Goal: Communication & Community: Share content

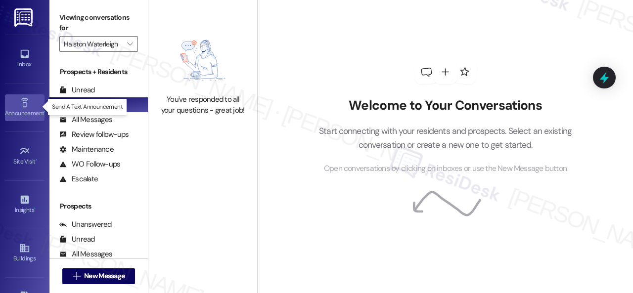
click at [20, 104] on icon at bounding box center [24, 102] width 11 height 11
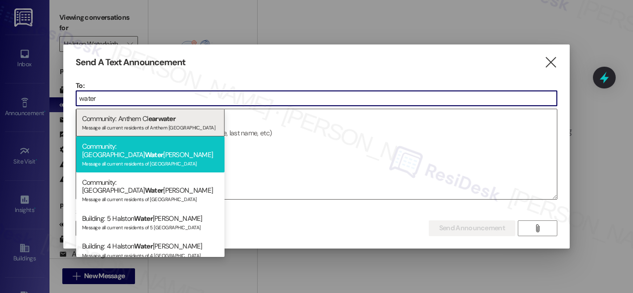
type input "water"
click at [105, 159] on div "Message all current residents of [GEOGRAPHIC_DATA]" at bounding box center [150, 163] width 136 height 8
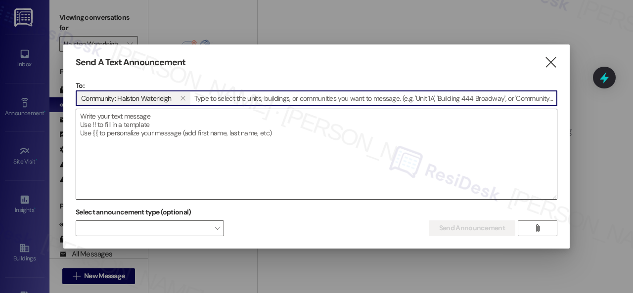
click at [118, 135] on textarea at bounding box center [316, 154] width 480 height 90
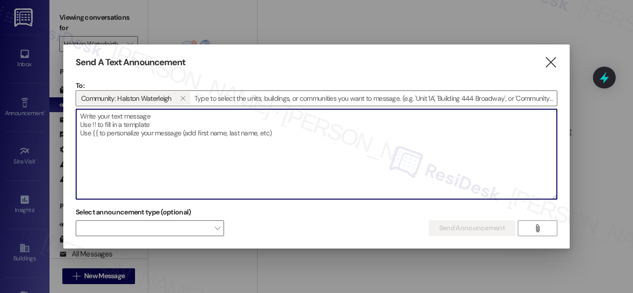
paste textarea "Hi {{first_name}}, The Assador Food Truck will be on-site [DATE][DATE], from 6:…"
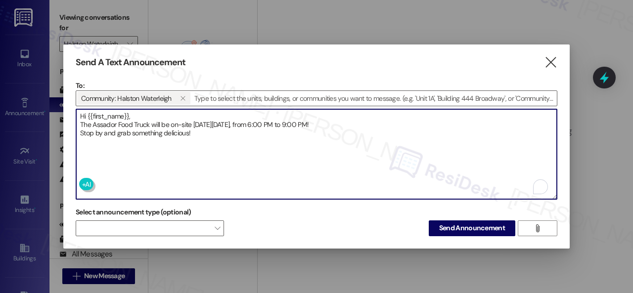
click at [141, 111] on textarea "Hi {{first_name}}, The Assador Food Truck will be on-site [DATE][DATE], from 6:…" at bounding box center [316, 154] width 480 height 90
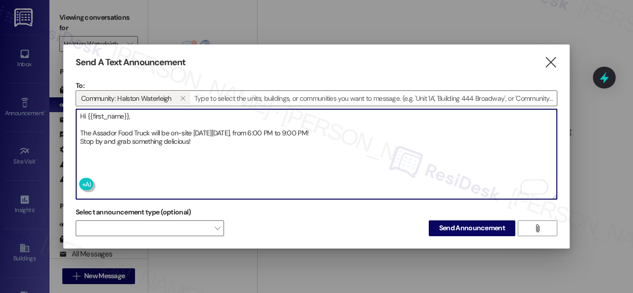
click at [361, 127] on textarea "Hi {{first_name}}, The Assador Food Truck will be on-site [DATE][DATE], from 6:…" at bounding box center [316, 154] width 480 height 90
type textarea "Hi {{first_name}}, The Assador Food Truck will be on-site [DATE][DATE], from 6:…"
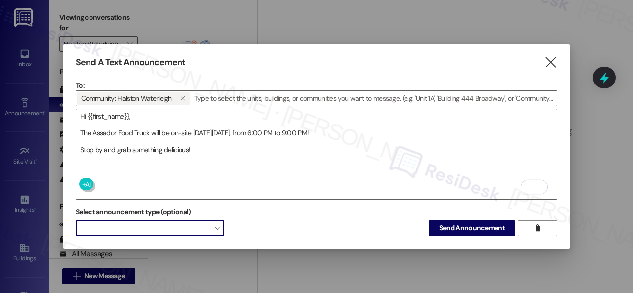
click at [196, 225] on span at bounding box center [150, 228] width 148 height 16
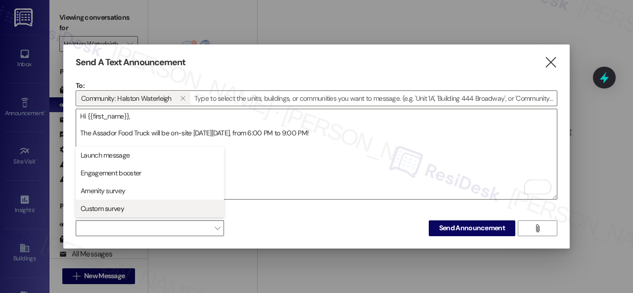
click at [101, 206] on span "Custom survey" at bounding box center [102, 209] width 43 height 10
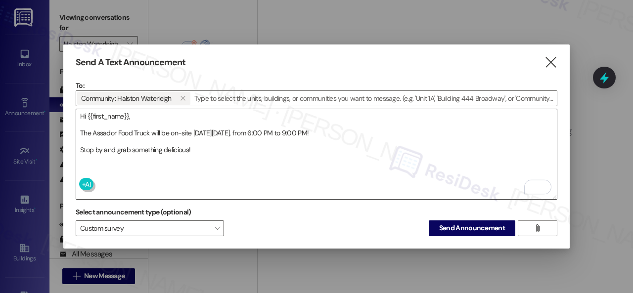
click at [301, 162] on textarea "Hi {{first_name}}, The Assador Food Truck will be on-site [DATE][DATE], from 6:…" at bounding box center [316, 154] width 480 height 90
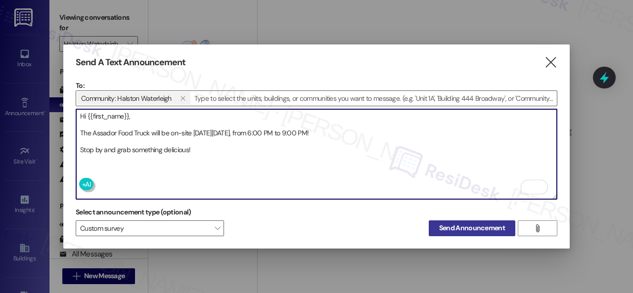
click at [462, 228] on span "Send Announcement" at bounding box center [472, 228] width 66 height 10
